Goal: Information Seeking & Learning: Understand process/instructions

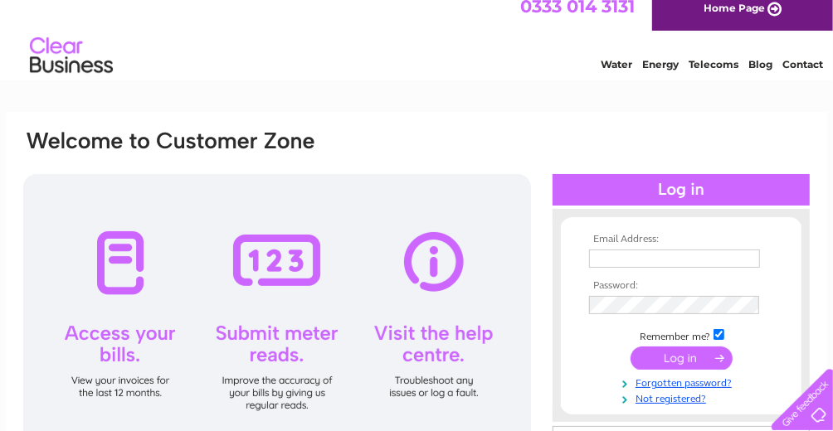
scroll to position [82, 0]
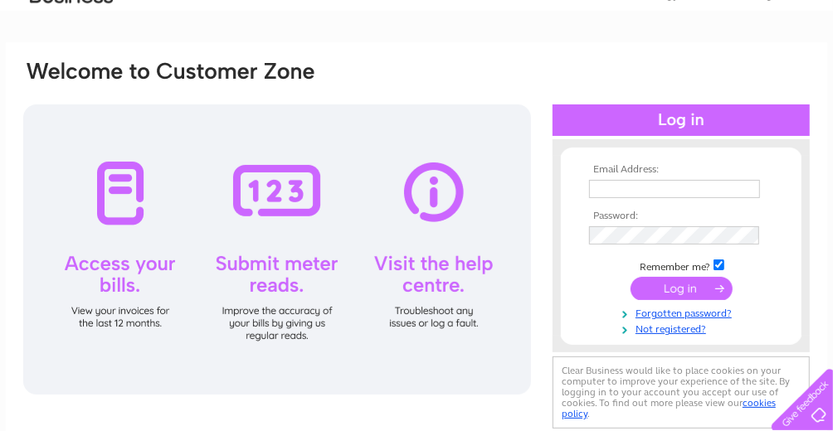
type input "surewood@btconnect.com"
click at [682, 282] on input "submit" at bounding box center [681, 288] width 102 height 23
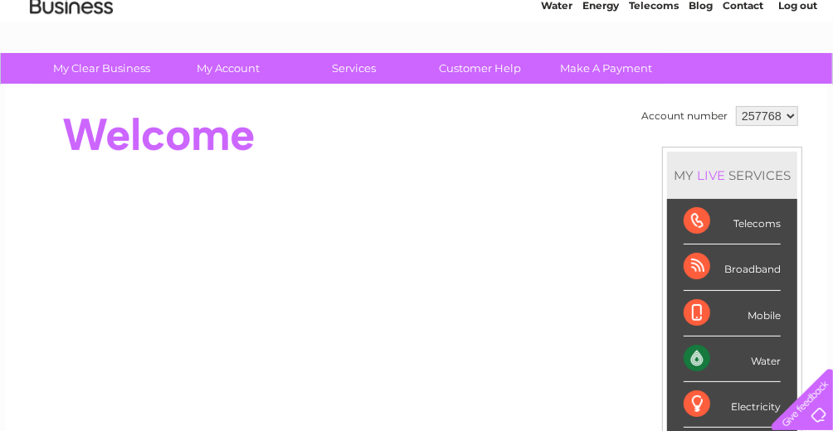
scroll to position [48, 0]
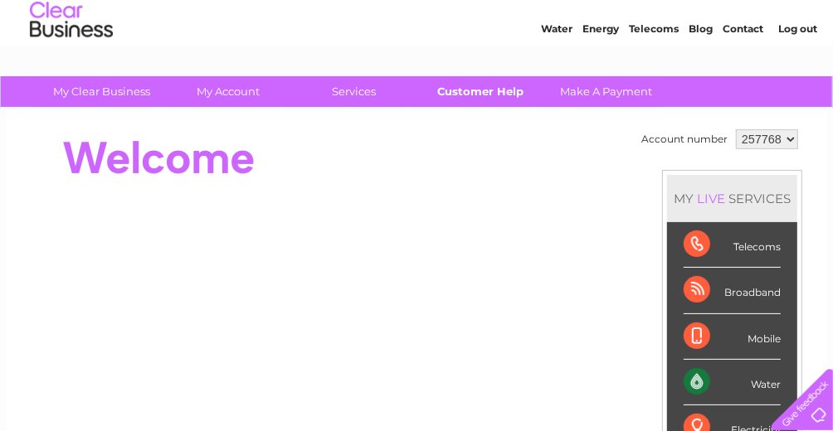
click at [480, 93] on link "Customer Help" at bounding box center [480, 91] width 137 height 31
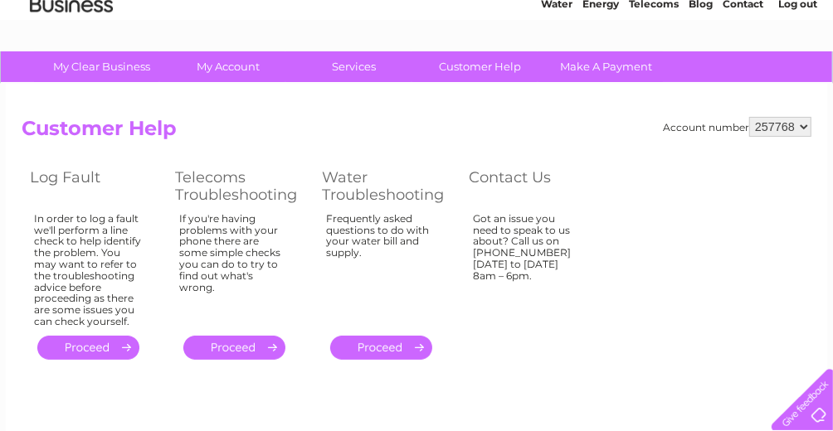
scroll to position [165, 0]
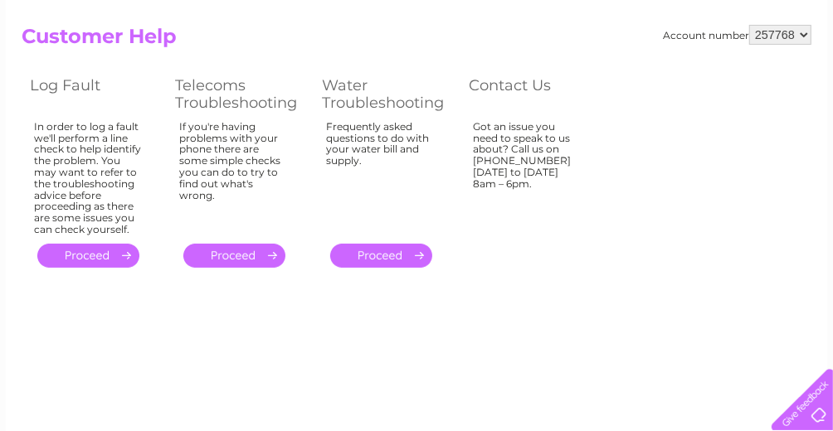
click at [242, 250] on link "." at bounding box center [234, 256] width 102 height 24
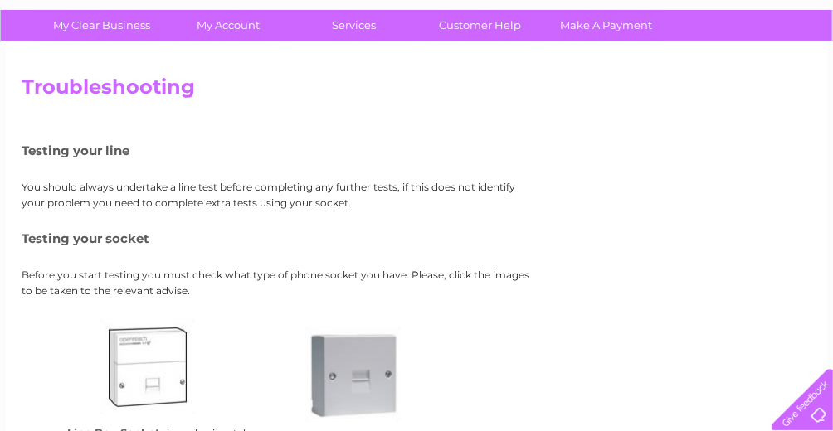
scroll to position [112, 0]
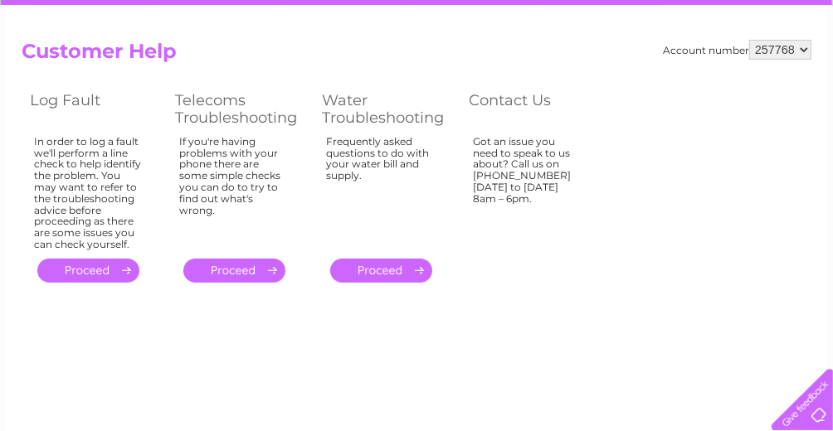
scroll to position [67, 0]
